Goal: Task Accomplishment & Management: Manage account settings

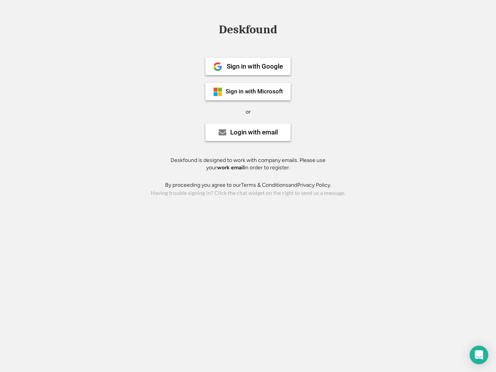
click at [248, 111] on div "or" at bounding box center [247, 112] width 5 height 8
click at [248, 31] on div "Deskfound" at bounding box center [248, 30] width 66 height 12
click at [212, 29] on div "Deskfound" at bounding box center [248, 31] width 496 height 15
click at [248, 31] on div "Deskfound" at bounding box center [248, 30] width 66 height 12
click at [248, 112] on div "or" at bounding box center [247, 112] width 5 height 8
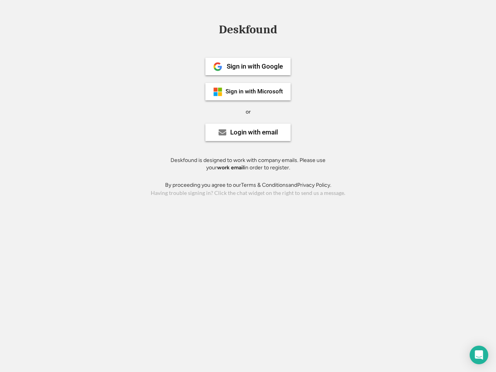
click at [248, 66] on div "Sign in with Google" at bounding box center [255, 66] width 56 height 7
click at [254, 66] on div "Sign in with Google" at bounding box center [255, 66] width 56 height 7
click at [218, 67] on img at bounding box center [217, 66] width 9 height 9
click at [248, 91] on div "Sign in with Microsoft" at bounding box center [253, 92] width 57 height 6
click at [254, 91] on div "Sign in with Microsoft" at bounding box center [253, 92] width 57 height 6
